Goal: Task Accomplishment & Management: Use online tool/utility

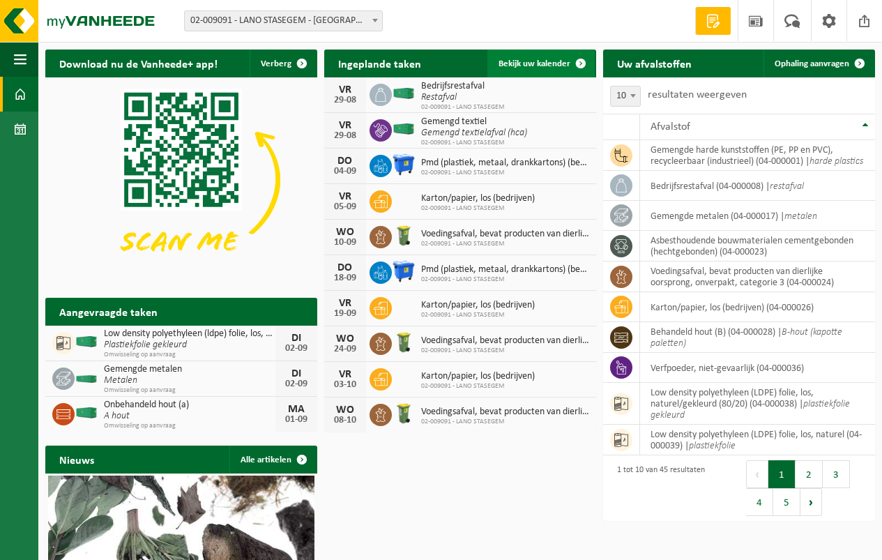
click at [528, 60] on span "Bekijk uw kalender" at bounding box center [534, 63] width 72 height 9
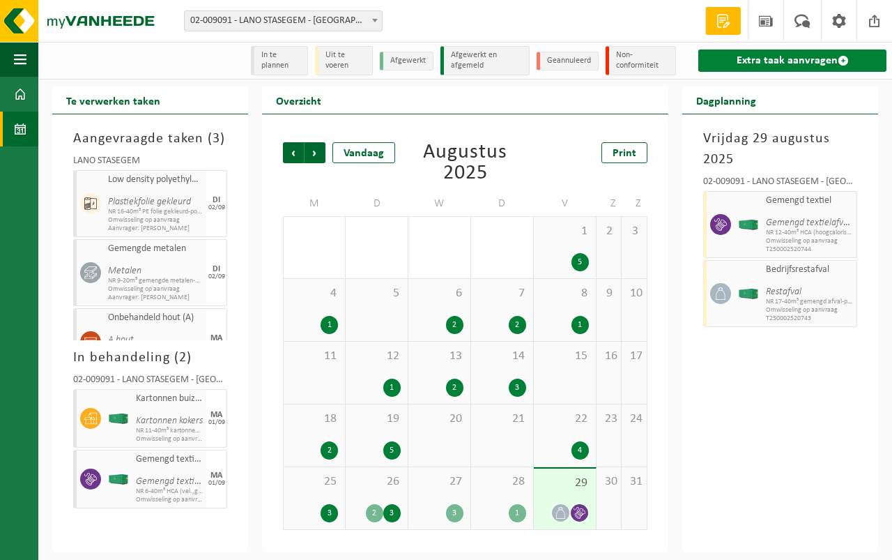
click at [773, 56] on link "Extra taak aanvragen" at bounding box center [793, 60] width 188 height 22
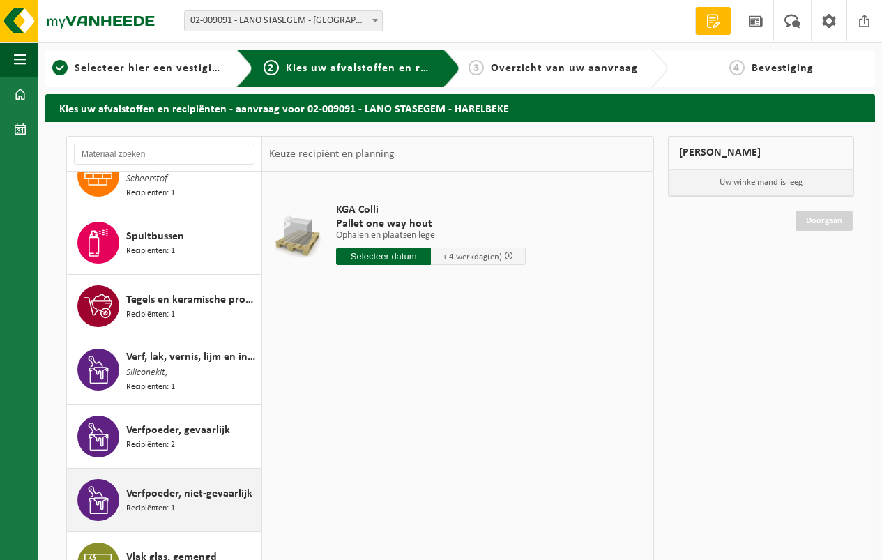
scroll to position [2330, 0]
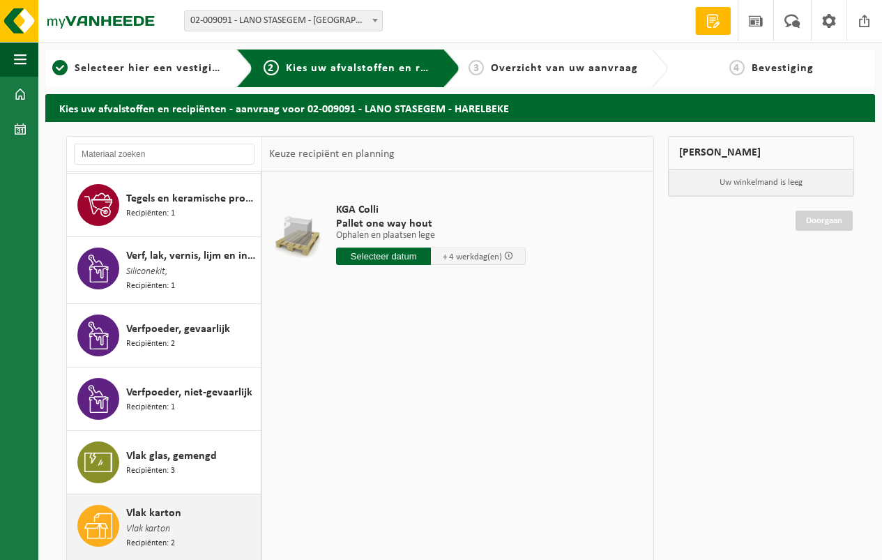
drag, startPoint x: 157, startPoint y: 489, endPoint x: 158, endPoint y: 482, distance: 7.1
click at [158, 505] on span "Vlak karton" at bounding box center [153, 513] width 55 height 17
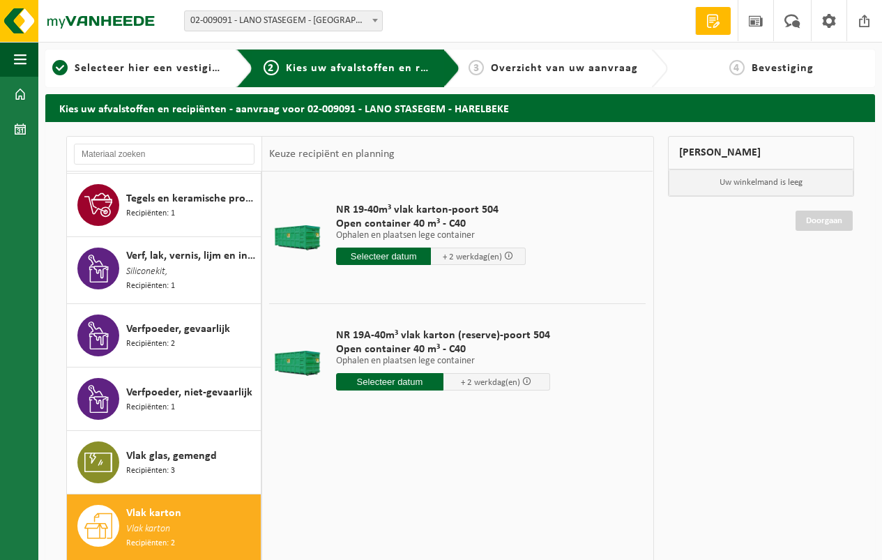
click at [376, 254] on input "text" at bounding box center [383, 255] width 95 height 17
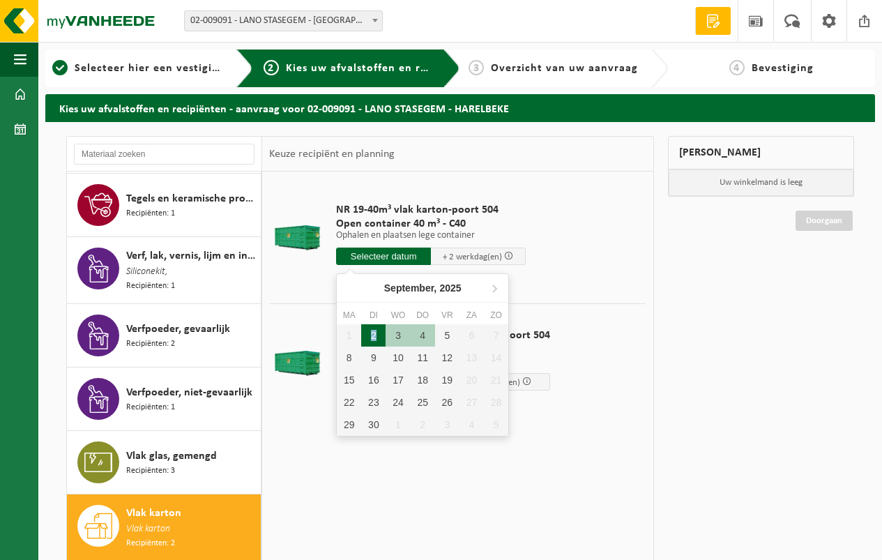
click at [374, 333] on div "2" at bounding box center [373, 335] width 24 height 22
type input "Van 2025-09-02"
type input "2025-09-02"
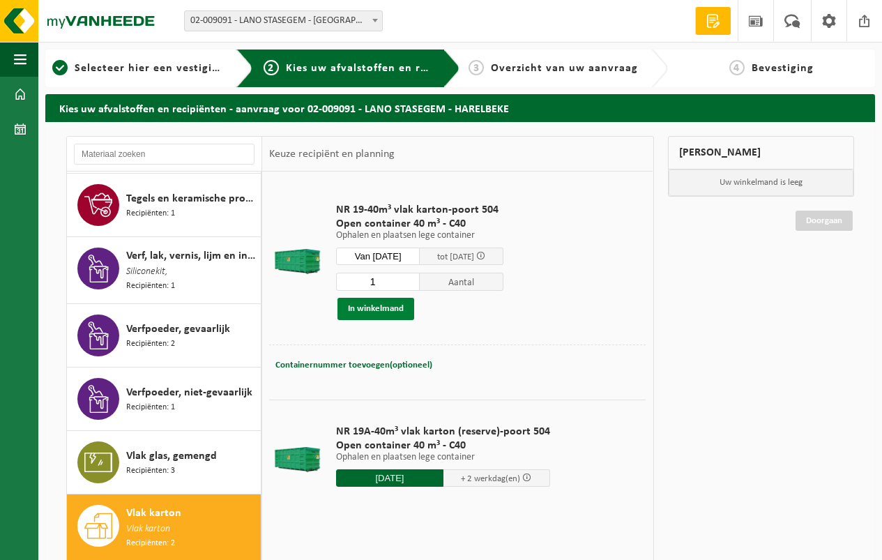
click at [378, 303] on button "In winkelmand" at bounding box center [375, 309] width 77 height 22
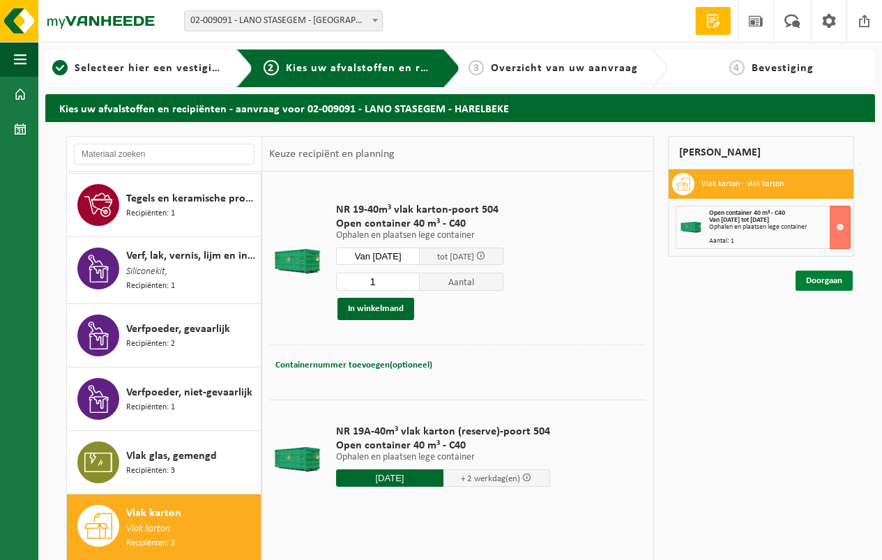
click at [824, 277] on link "Doorgaan" at bounding box center [823, 280] width 57 height 20
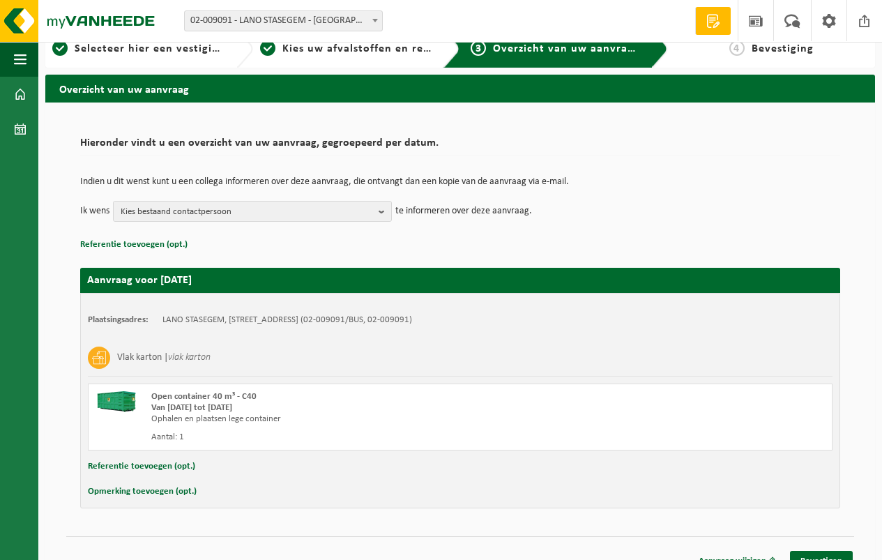
scroll to position [38, 0]
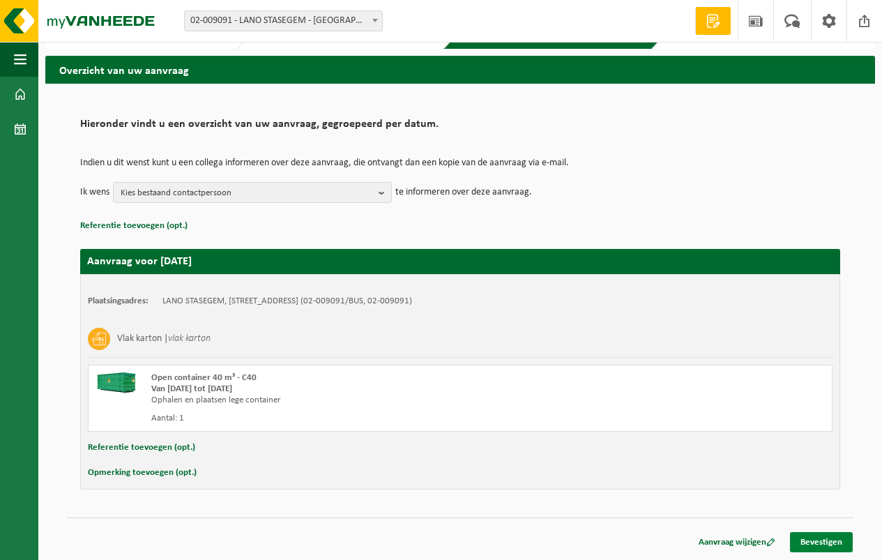
click at [817, 538] on link "Bevestigen" at bounding box center [821, 542] width 63 height 20
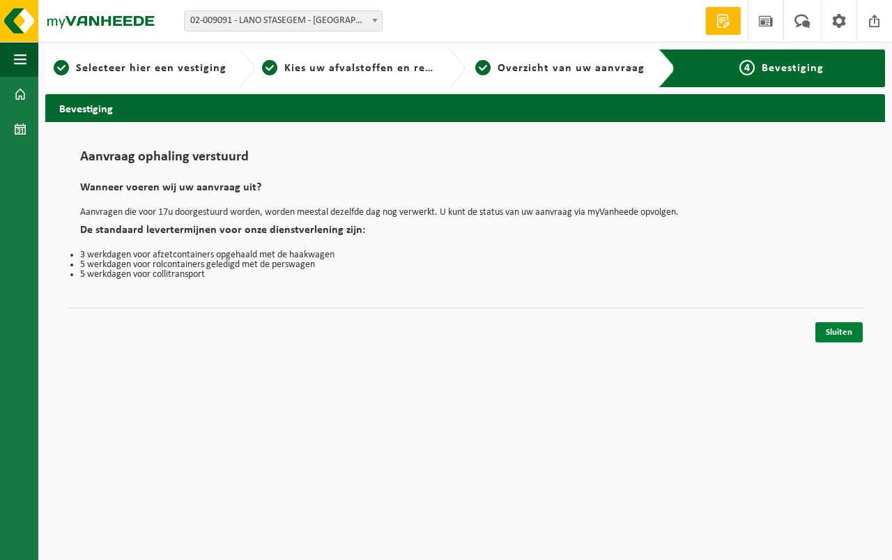
click at [846, 325] on link "Sluiten" at bounding box center [839, 332] width 47 height 20
